Goal: Navigation & Orientation: Find specific page/section

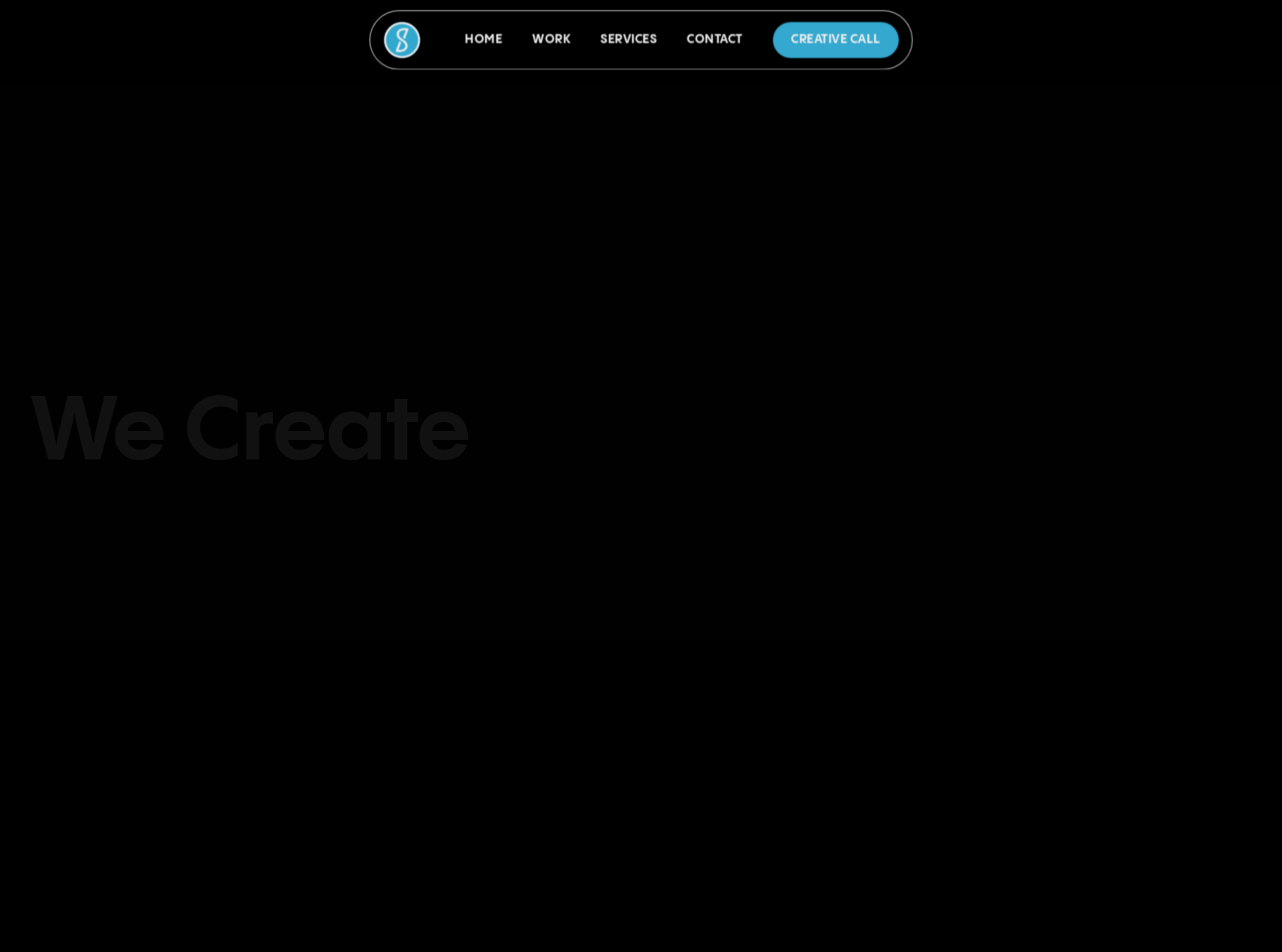
scroll to position [6521, 0]
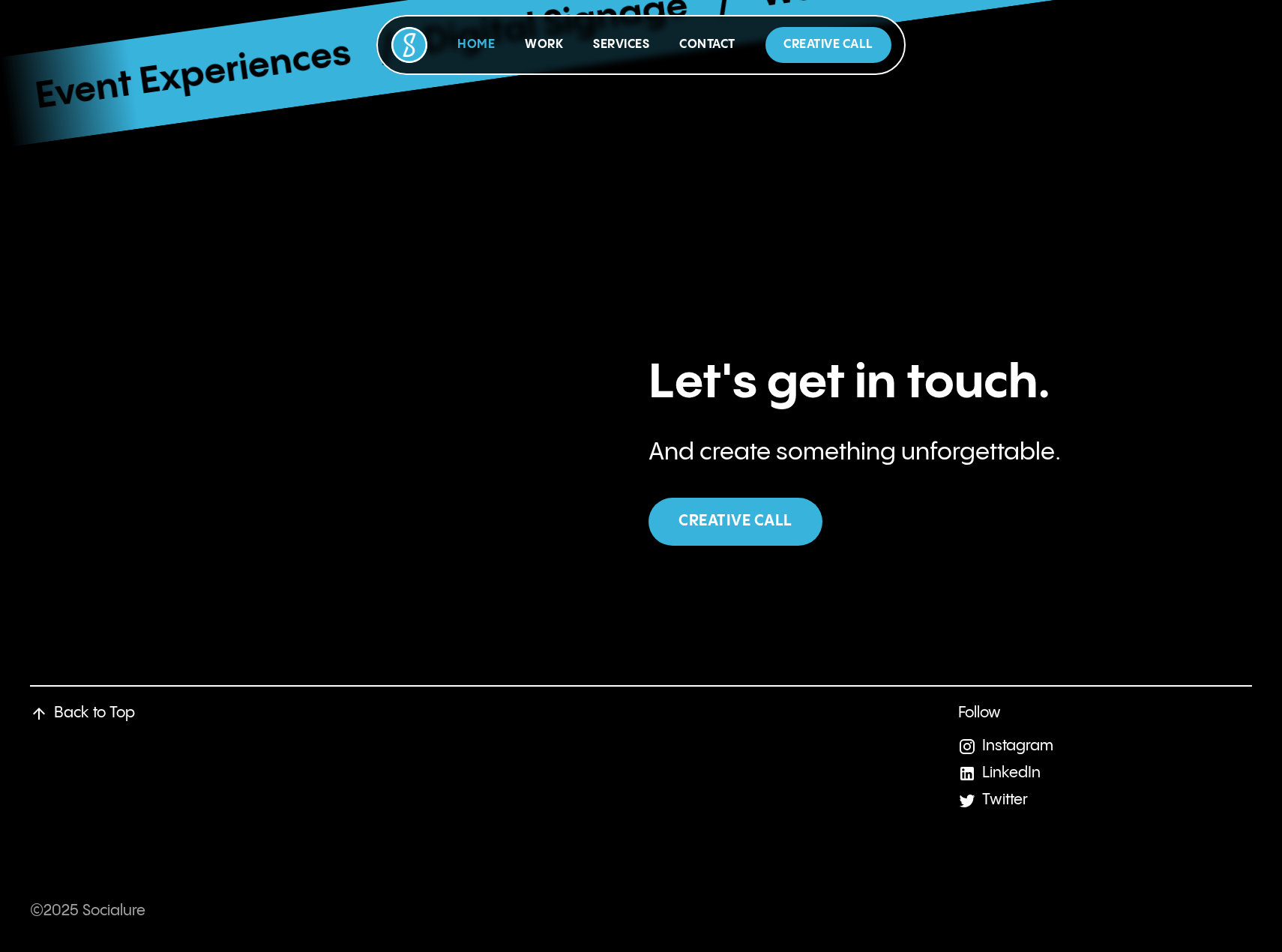
click at [483, 46] on link "Home" at bounding box center [476, 44] width 37 height 13
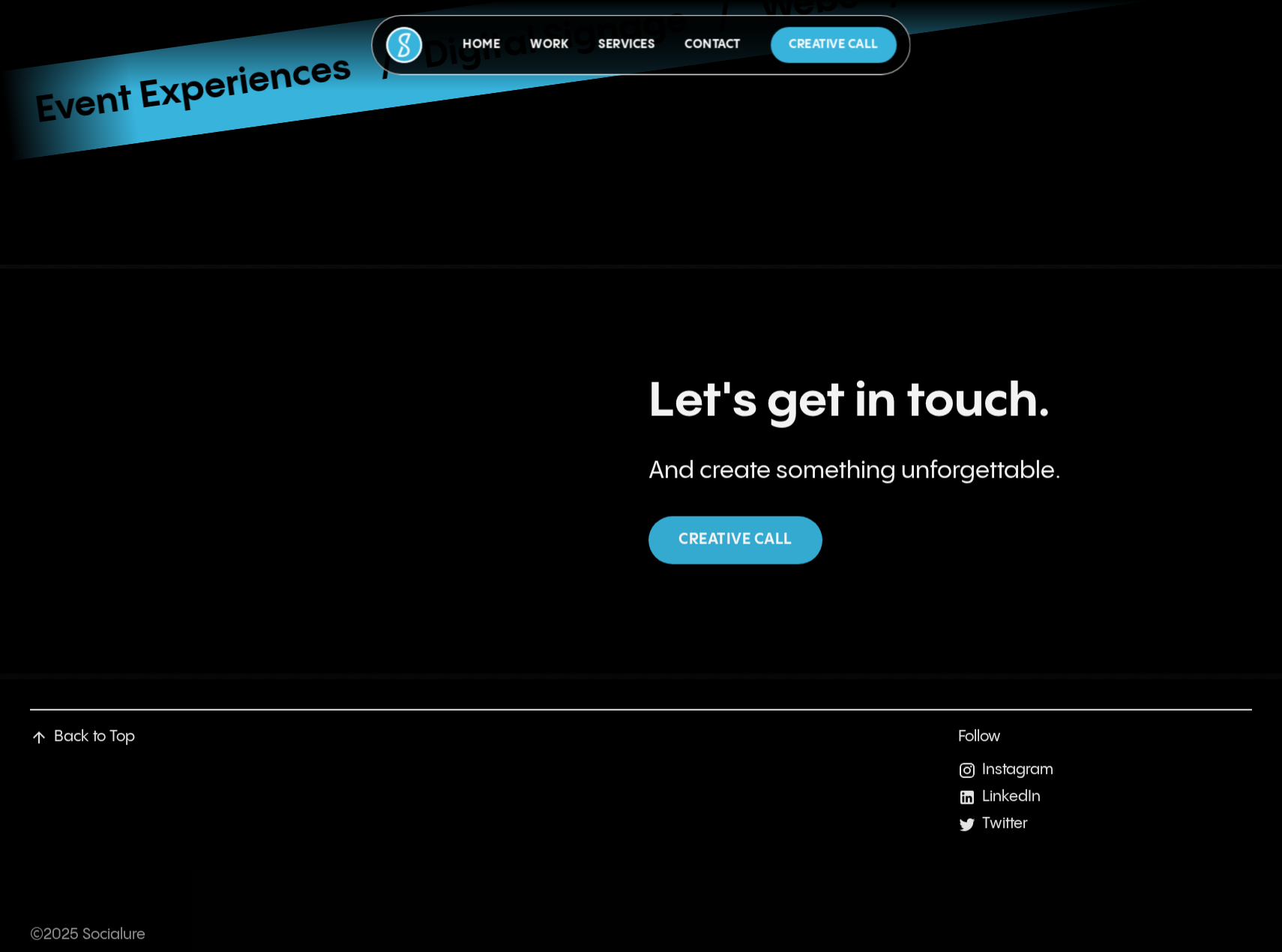
scroll to position [6506, 0]
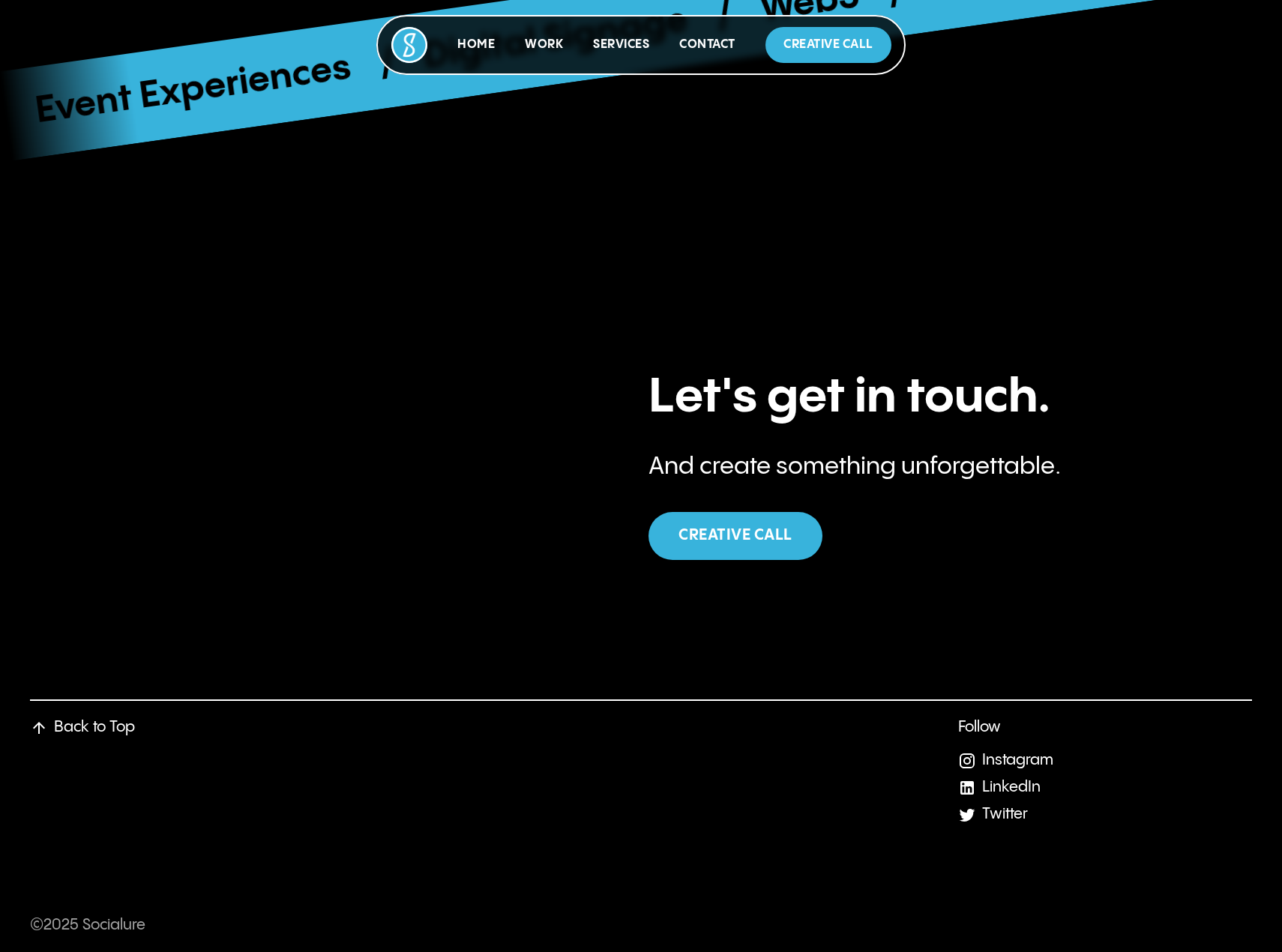
click at [486, 26] on div "Home Work Services Contact Creative Call" at bounding box center [641, 45] width 529 height 60
click at [483, 34] on div "Home" at bounding box center [476, 45] width 37 height 36
click at [477, 41] on link "Home" at bounding box center [476, 44] width 37 height 13
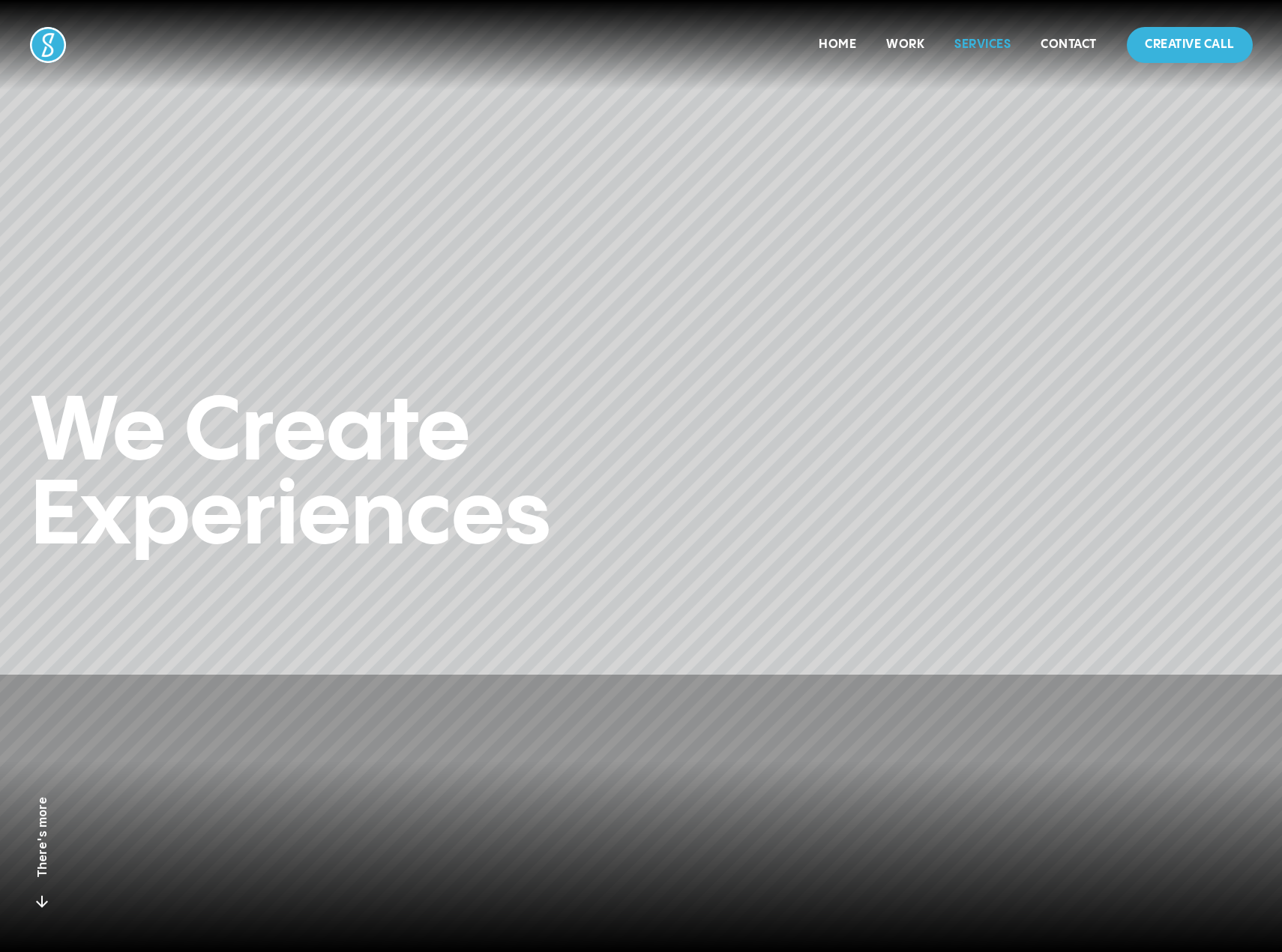
click at [618, 39] on div "Home Work Services Contact Creative Call" at bounding box center [641, 45] width 1223 height 36
click at [969, 47] on link "Services" at bounding box center [983, 44] width 57 height 13
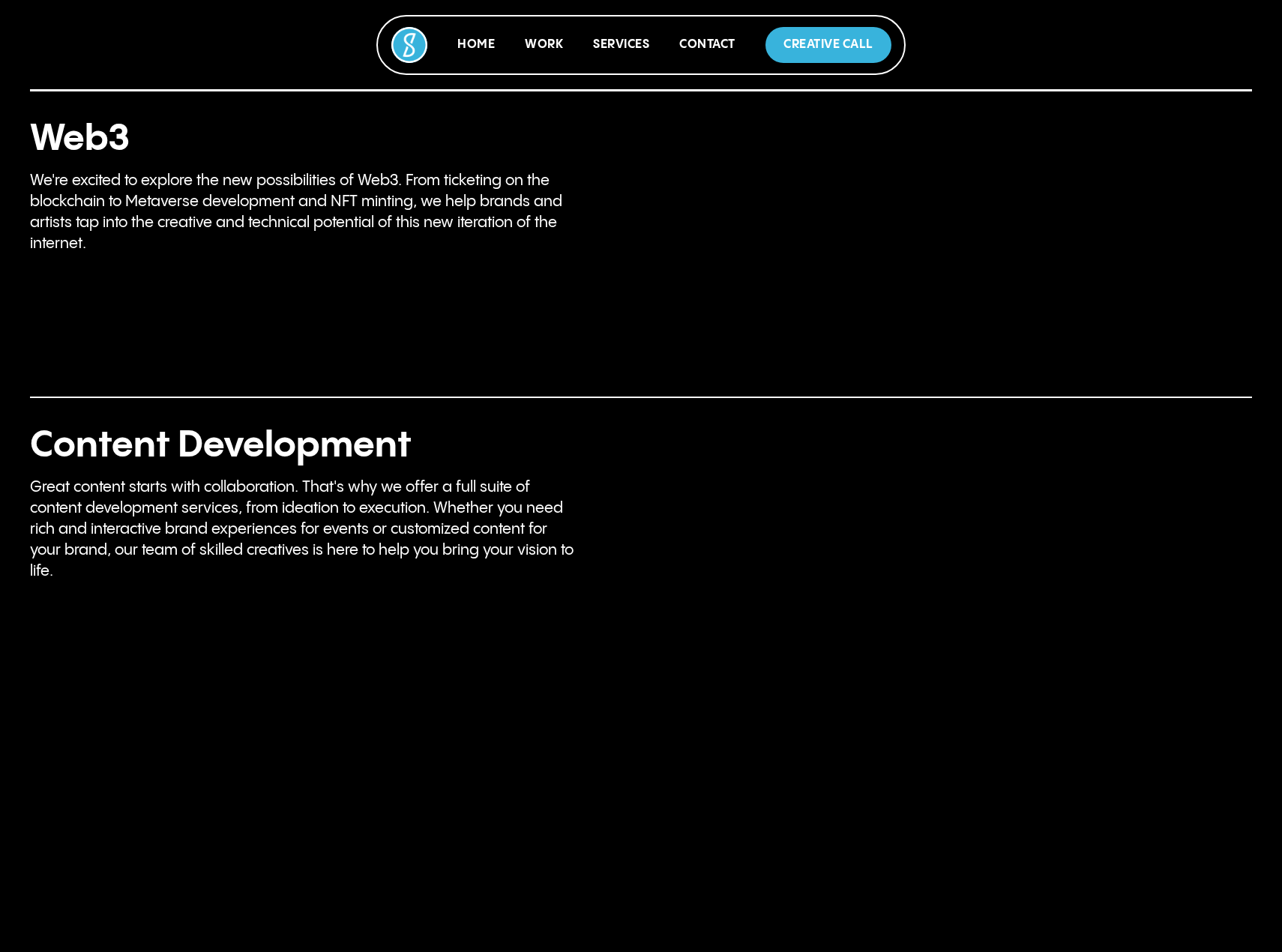
scroll to position [4631, 0]
